Goal: Navigation & Orientation: Go to known website

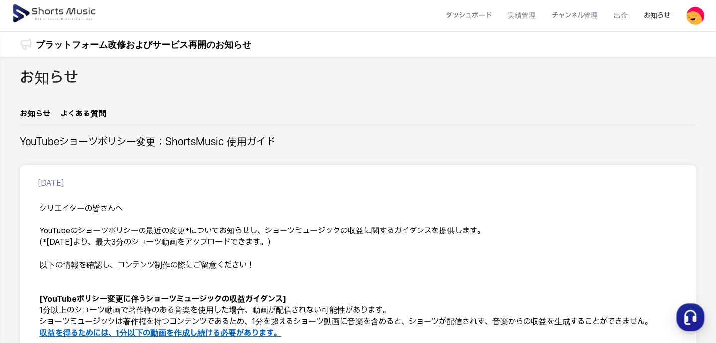
scroll to position [20, 0]
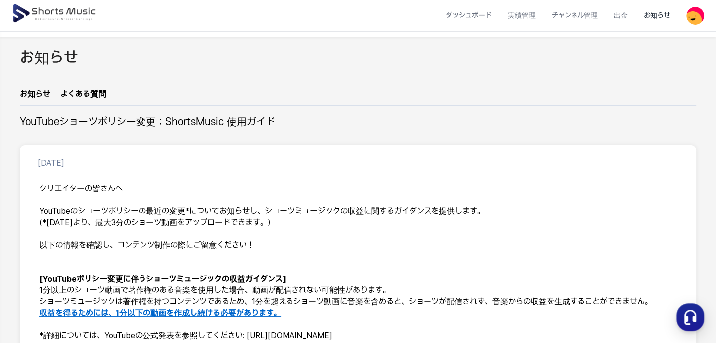
click at [65, 8] on img at bounding box center [55, 14] width 86 height 28
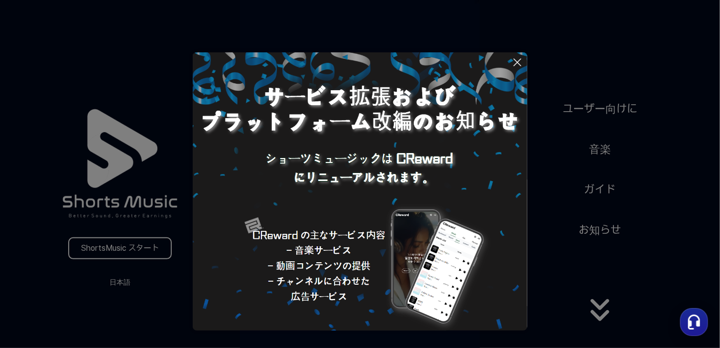
click at [121, 253] on button at bounding box center [360, 174] width 720 height 348
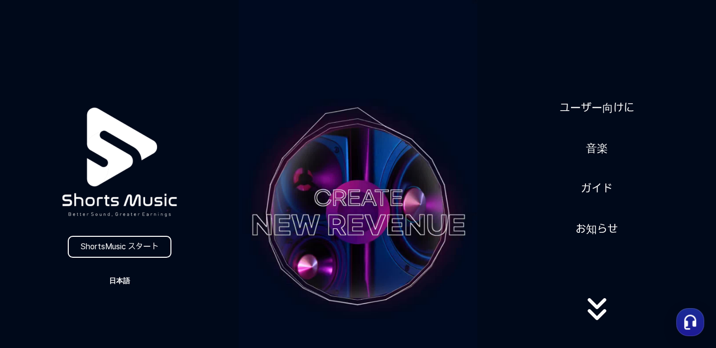
click at [122, 282] on button "日本語" at bounding box center [120, 280] width 48 height 14
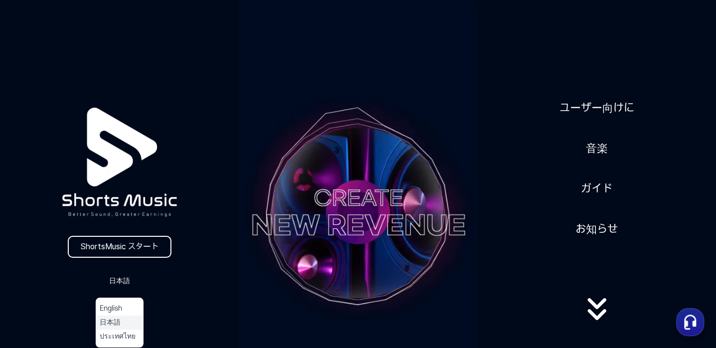
click at [114, 324] on button "日本語" at bounding box center [120, 322] width 40 height 10
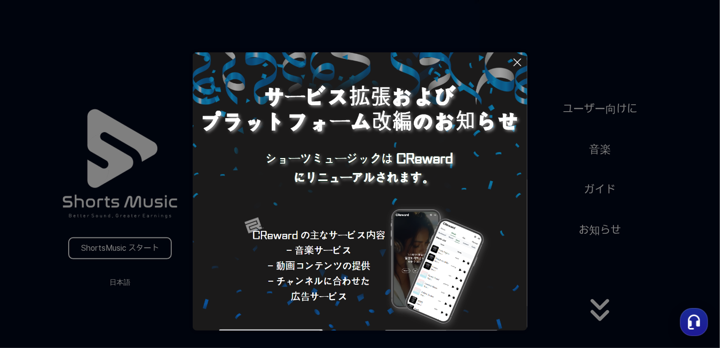
click at [674, 205] on button at bounding box center [360, 174] width 720 height 348
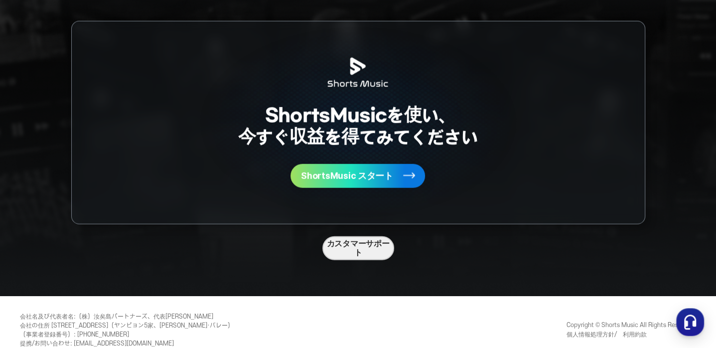
scroll to position [2624, 0]
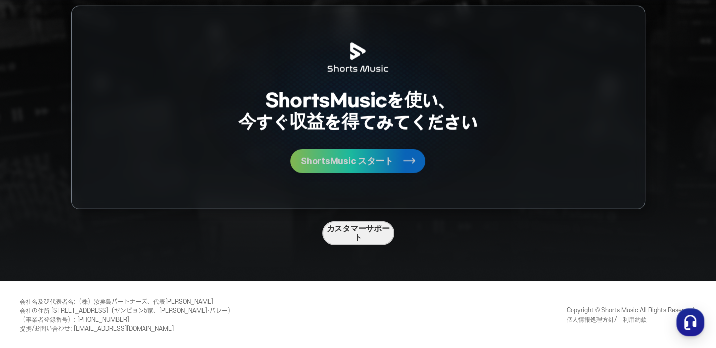
click at [391, 162] on span "ShortsMusic スタート" at bounding box center [347, 160] width 92 height 9
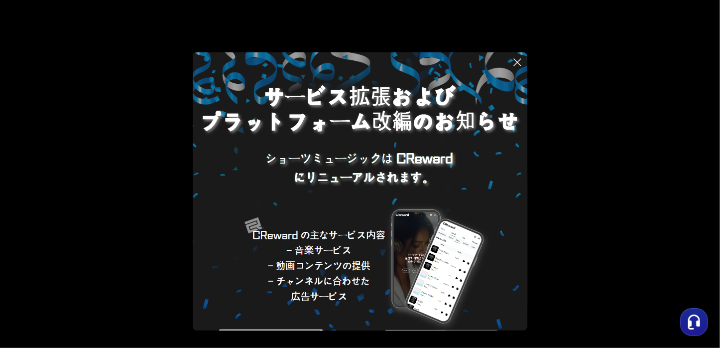
click at [633, 143] on button at bounding box center [360, 174] width 720 height 348
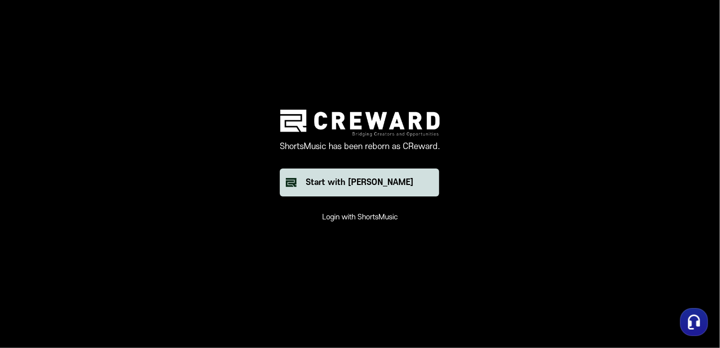
click at [394, 181] on div "Start with Creward" at bounding box center [360, 182] width 108 height 12
